Goal: Task Accomplishment & Management: Use online tool/utility

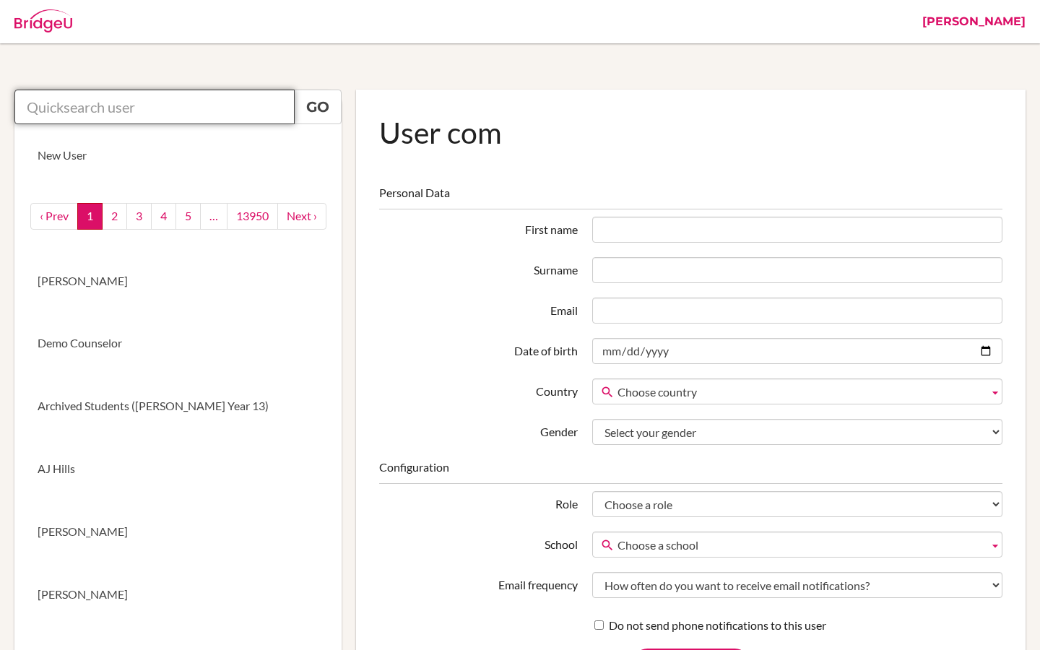
click at [162, 112] on input "text" at bounding box center [154, 107] width 280 height 35
click at [915, 27] on div at bounding box center [461, 21] width 908 height 43
click at [1003, 24] on link "[PERSON_NAME]" at bounding box center [974, 21] width 118 height 43
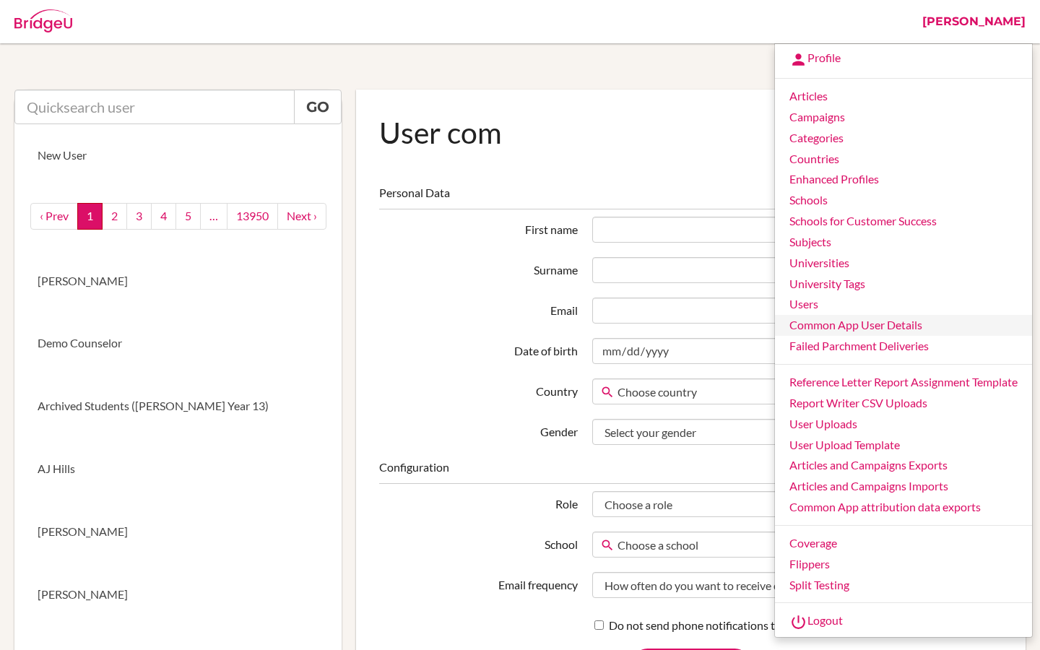
click at [851, 318] on link "Common App User Details" at bounding box center [903, 325] width 257 height 21
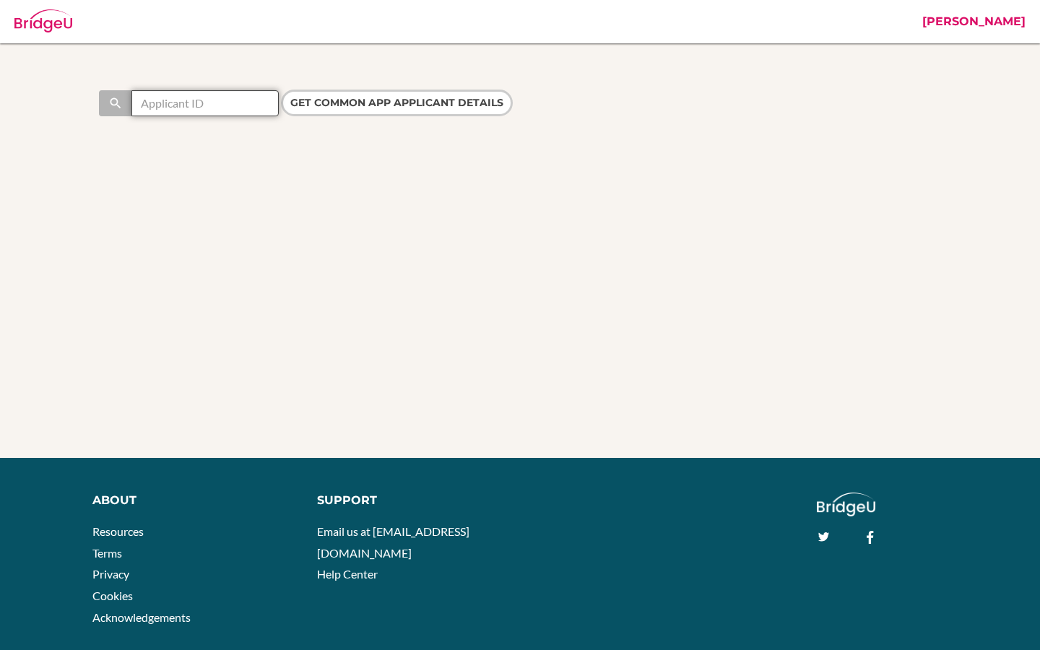
click at [187, 103] on input "text" at bounding box center [204, 103] width 147 height 26
paste input "44702532"
type input "44702532"
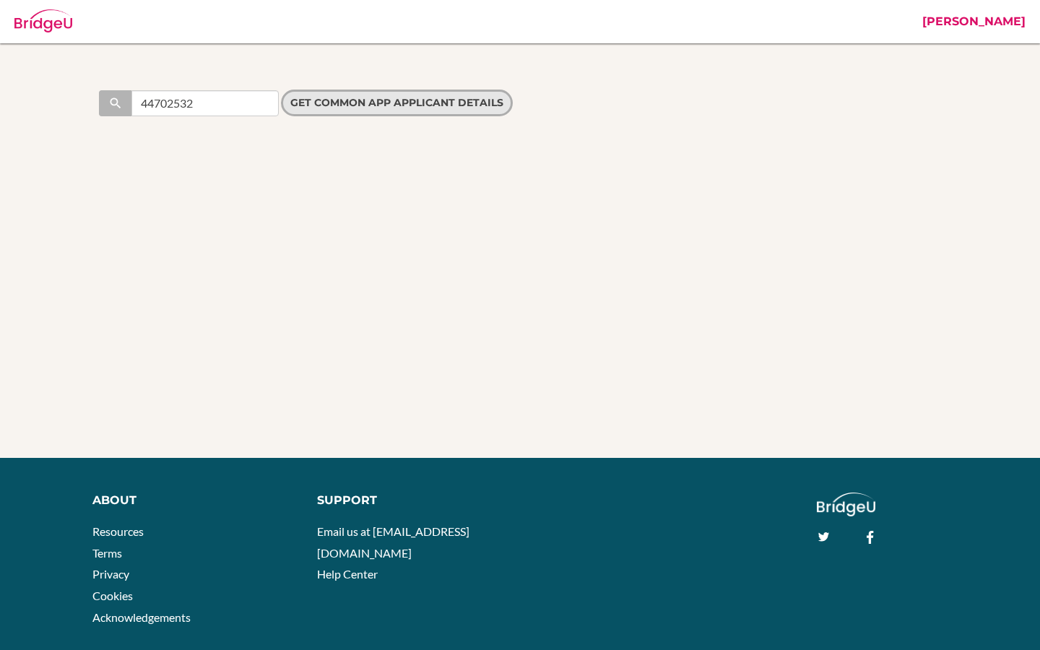
click at [312, 108] on input "Get Common App applicant details" at bounding box center [397, 103] width 232 height 27
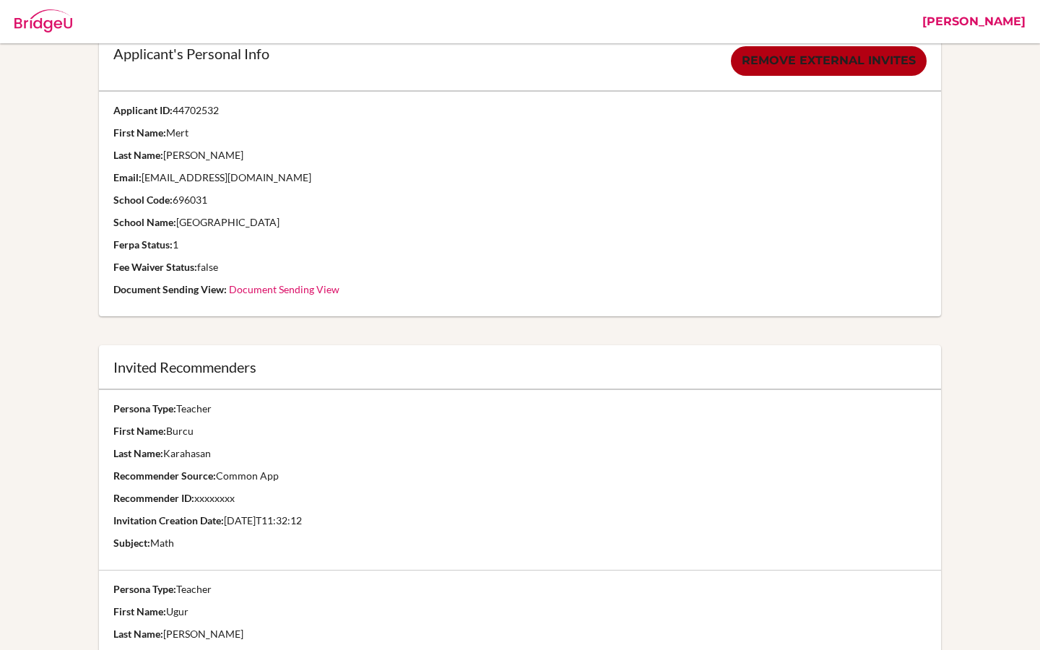
scroll to position [58, 0]
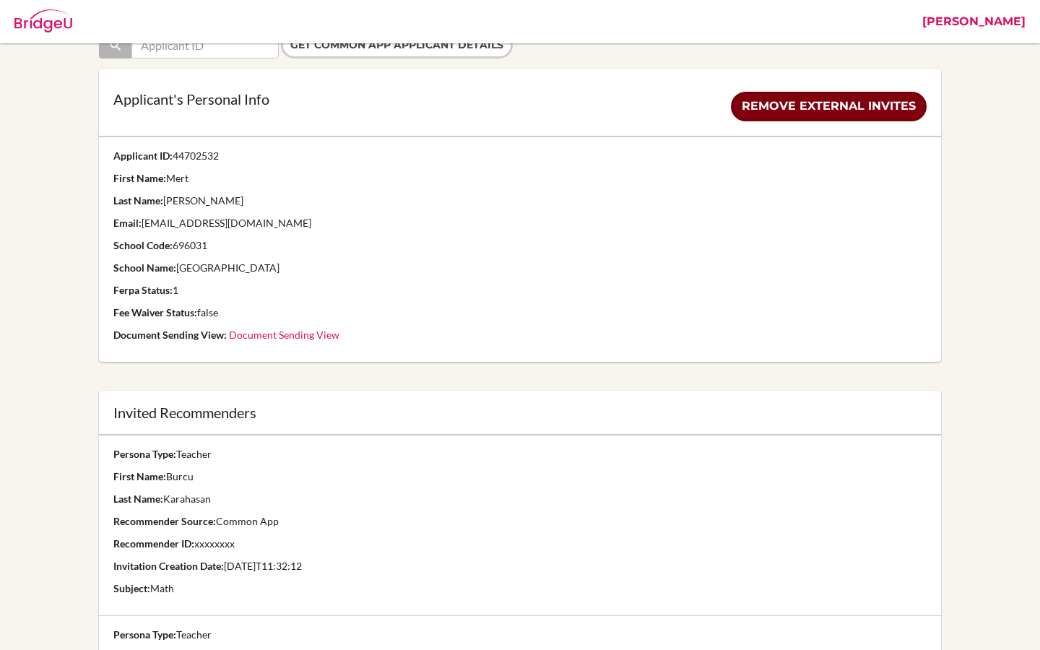
click at [872, 114] on link "Remove external invites" at bounding box center [829, 107] width 196 height 30
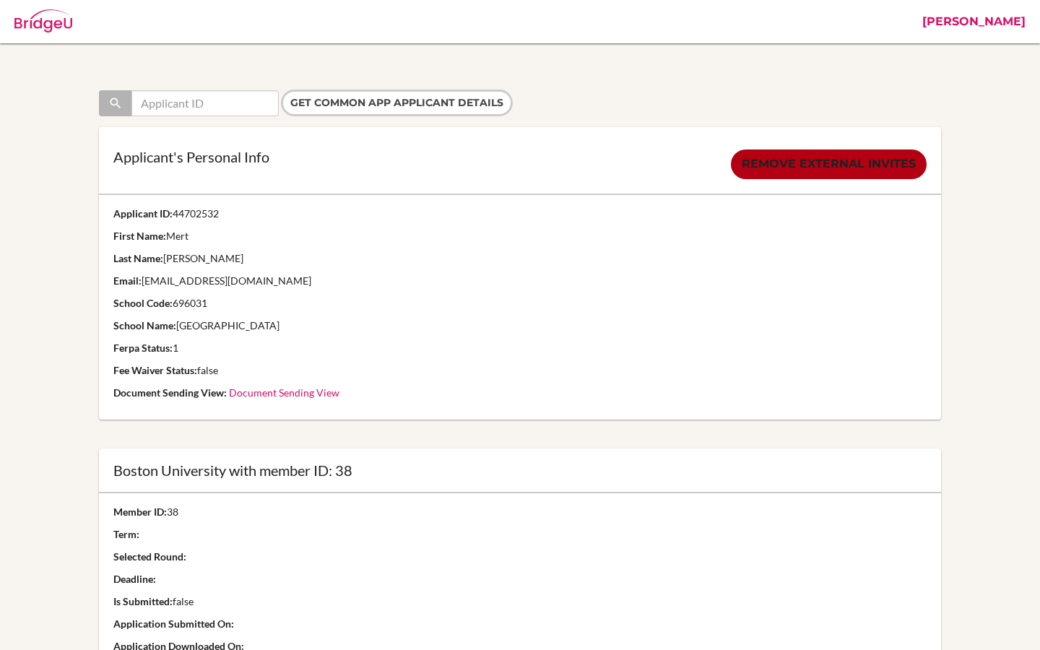
click at [1013, 33] on link "[PERSON_NAME]" at bounding box center [974, 21] width 118 height 43
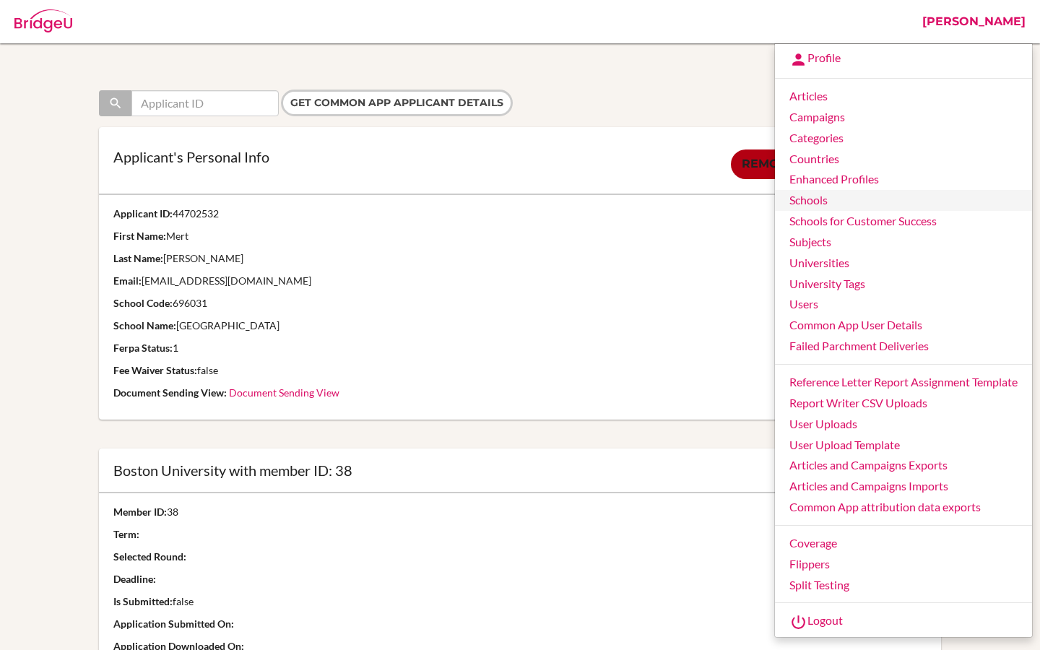
click at [838, 210] on link "Schools" at bounding box center [903, 200] width 257 height 21
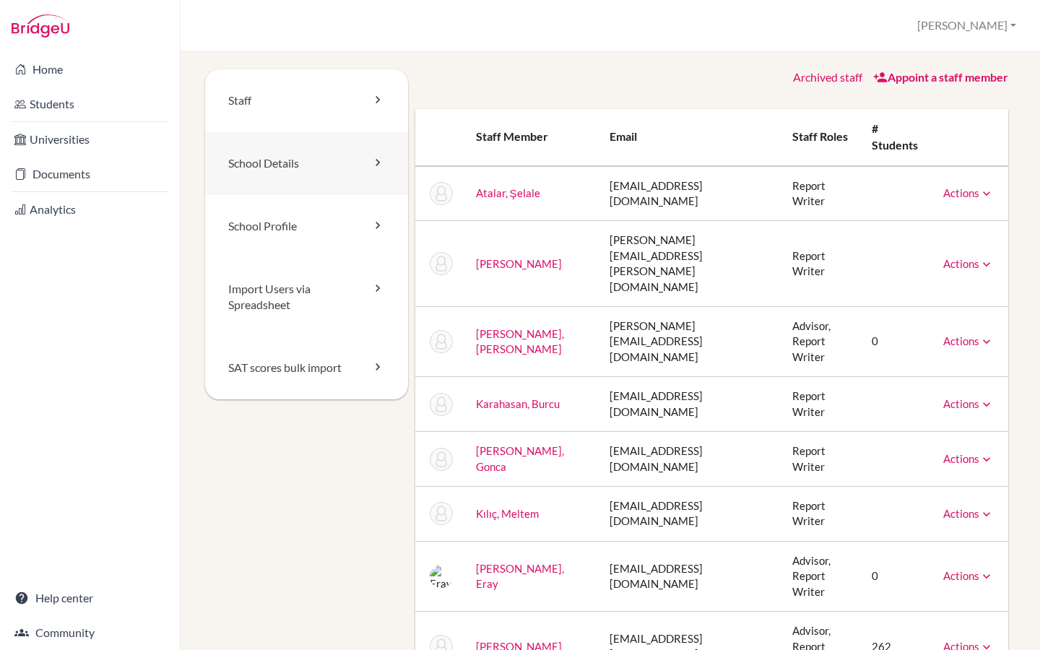
click at [300, 166] on link "School Details" at bounding box center [306, 163] width 203 height 63
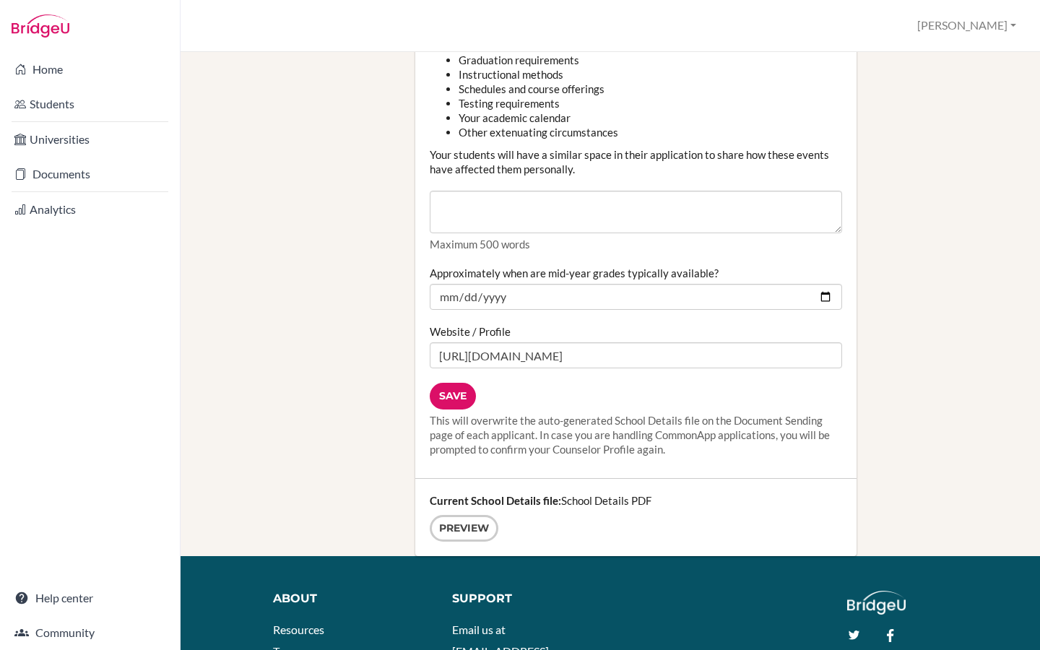
scroll to position [1802, 0]
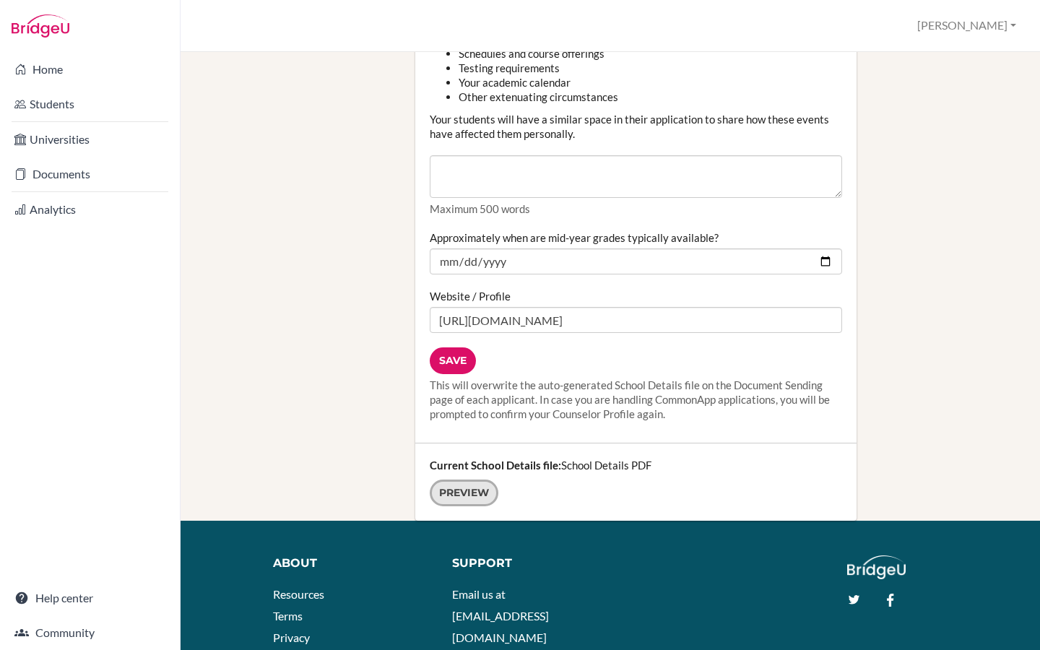
click at [464, 483] on link "Preview" at bounding box center [464, 493] width 69 height 27
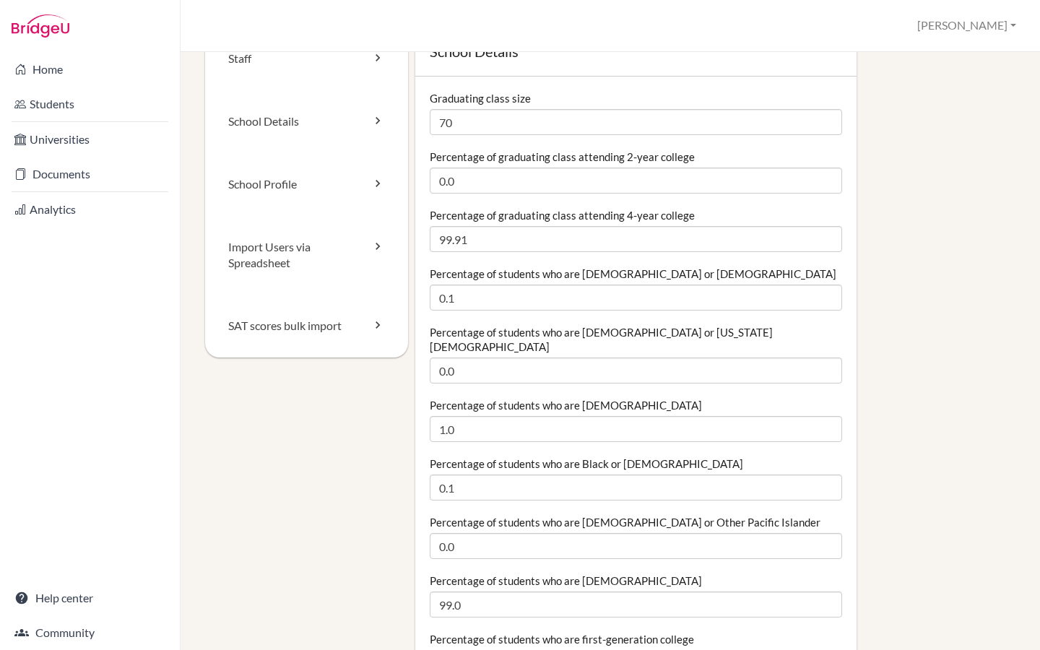
scroll to position [0, 0]
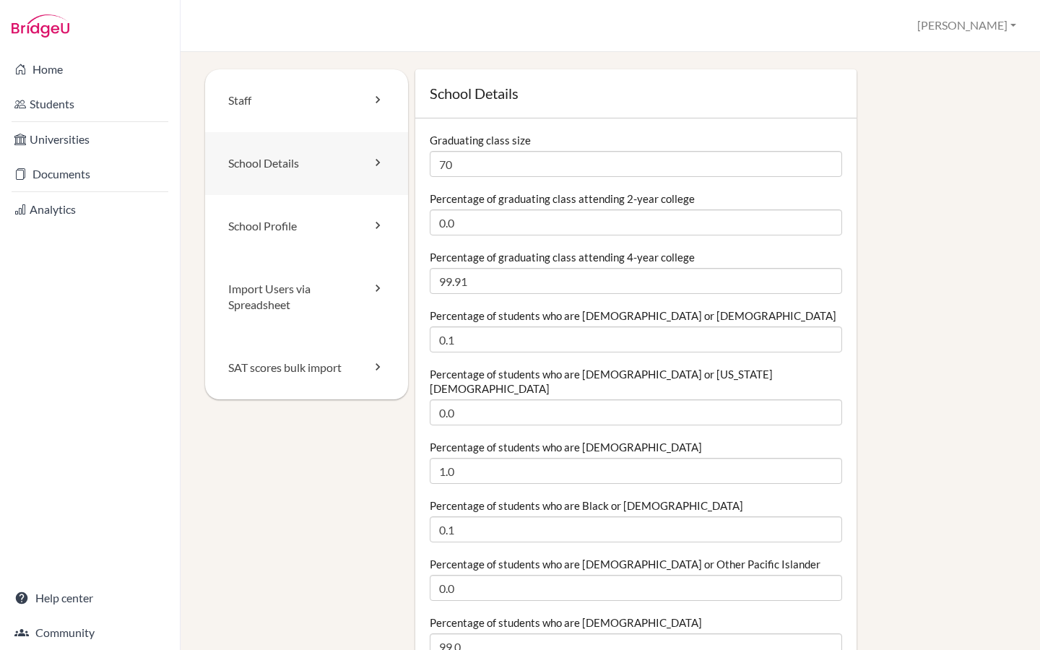
click at [316, 180] on link "School Details" at bounding box center [306, 163] width 203 height 63
click at [306, 170] on link "School Details" at bounding box center [306, 163] width 203 height 63
click at [281, 171] on link "School Details" at bounding box center [306, 163] width 203 height 63
click at [279, 237] on link "School Profile" at bounding box center [306, 226] width 203 height 63
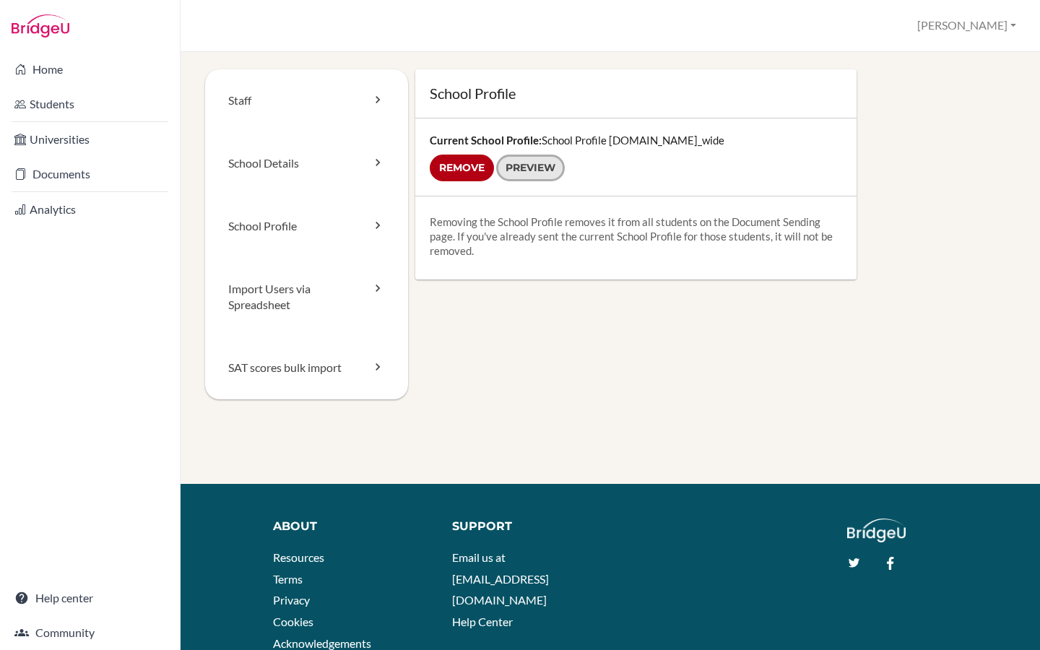
click at [541, 174] on link "Preview" at bounding box center [530, 168] width 69 height 27
